Goal: Task Accomplishment & Management: Use online tool/utility

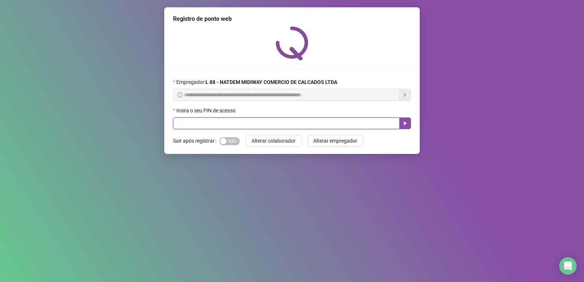
click at [227, 126] on input "text" at bounding box center [286, 123] width 227 height 12
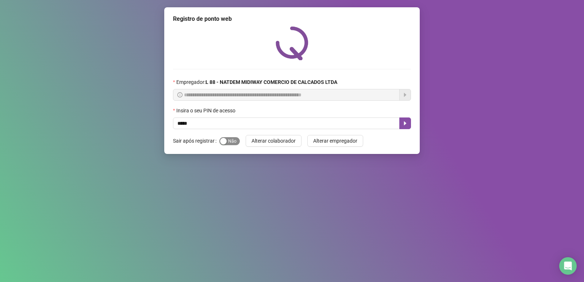
click at [225, 144] on div "button" at bounding box center [223, 141] width 7 height 7
click at [404, 119] on button "button" at bounding box center [405, 123] width 12 height 12
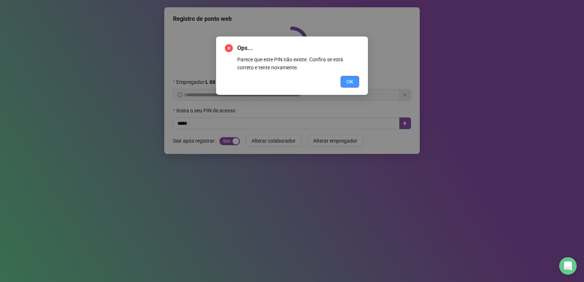
click at [348, 83] on span "OK" at bounding box center [349, 82] width 7 height 8
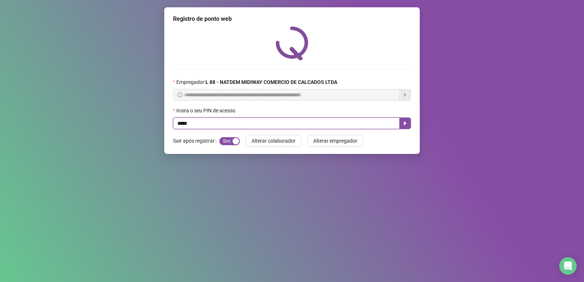
drag, startPoint x: 281, startPoint y: 128, endPoint x: 275, endPoint y: 127, distance: 6.2
click at [281, 127] on input "*****" at bounding box center [286, 123] width 227 height 12
type input "*****"
click at [405, 119] on button "button" at bounding box center [405, 123] width 12 height 12
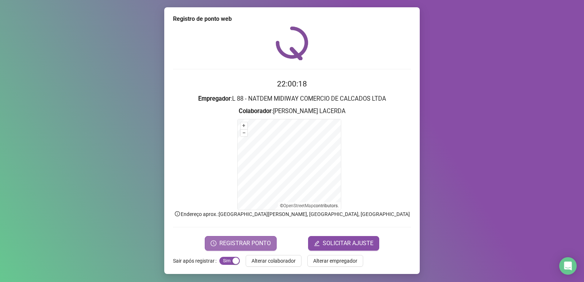
click at [262, 245] on span "REGISTRAR PONTO" at bounding box center [244, 243] width 51 height 9
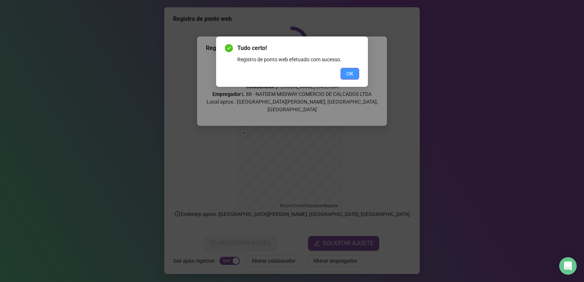
click at [353, 77] on button "OK" at bounding box center [349, 74] width 19 height 12
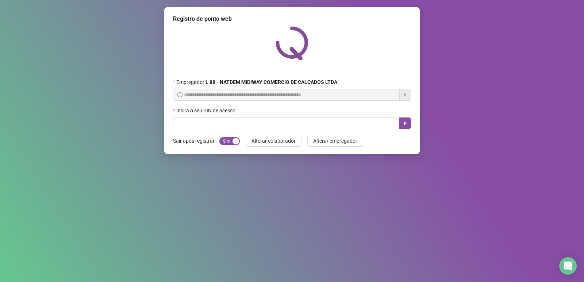
click at [353, 77] on div "Tudo certo! Registro de ponto web efetuado com sucesso. OK" at bounding box center [292, 141] width 584 height 282
